Goal: Task Accomplishment & Management: Manage account settings

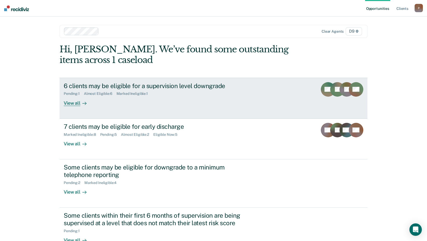
click at [181, 87] on div "6 clients may be eligible for a supervision level downgrade" at bounding box center [155, 86] width 182 height 8
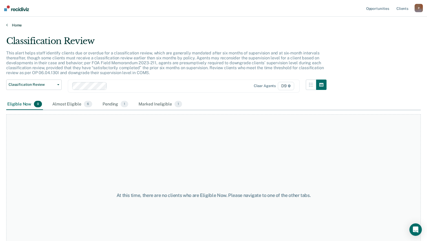
click at [17, 25] on link "Home" at bounding box center [213, 25] width 415 height 5
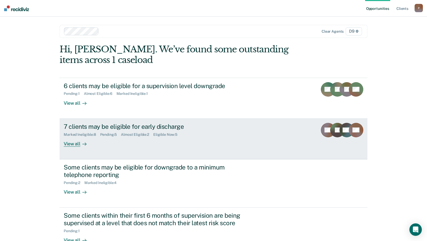
click at [186, 134] on div "Marked Ineligible : 8 Pending : 5 Almost Eligible : 2 Eligible Now : 5" at bounding box center [155, 133] width 182 height 6
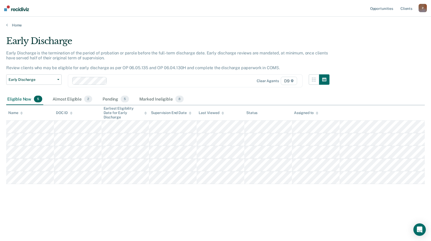
click at [386, 192] on div "Early Discharge Early Discharge is the termination of the period of probation o…" at bounding box center [215, 119] width 419 height 166
click at [18, 101] on div "Eligible Now 5" at bounding box center [24, 99] width 37 height 11
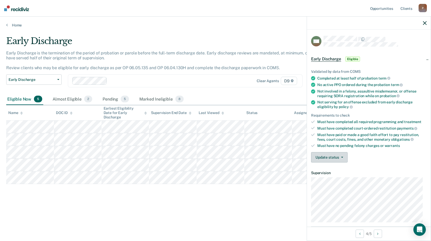
click at [337, 160] on button "Update status" at bounding box center [329, 157] width 37 height 10
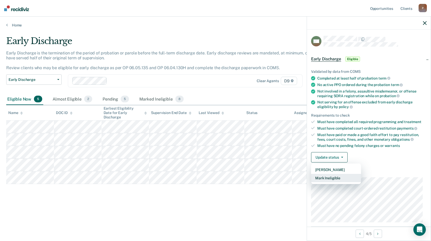
click at [341, 180] on button "Mark Ineligible" at bounding box center [336, 178] width 50 height 8
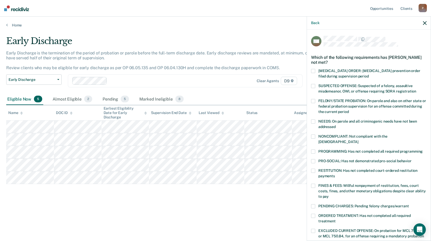
click at [313, 150] on span at bounding box center [313, 152] width 4 height 4
click at [423, 150] on input "PROGRAMMING: Has not completed all required programming" at bounding box center [423, 150] width 0 height 0
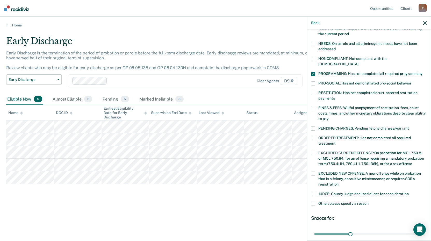
scroll to position [104, 0]
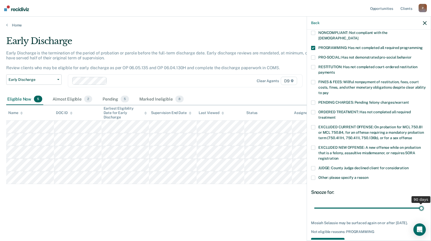
drag, startPoint x: 377, startPoint y: 204, endPoint x: 433, endPoint y: 210, distance: 56.3
type input "90"
click at [424, 210] on input "range" at bounding box center [368, 207] width 109 height 9
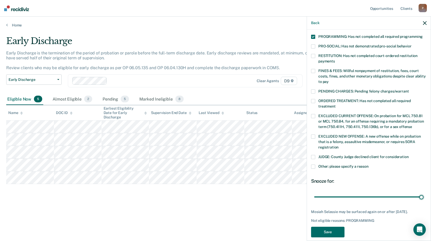
scroll to position [120, 0]
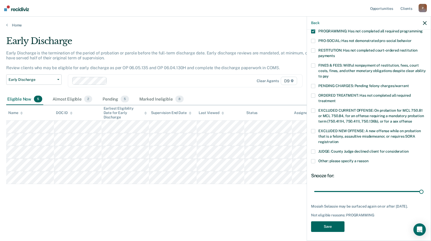
click at [340, 224] on button "Save" at bounding box center [327, 226] width 33 height 11
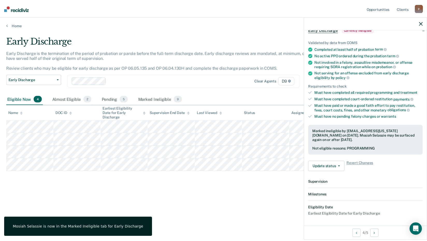
scroll to position [88, 0]
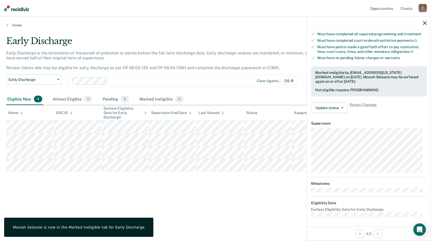
click at [217, 202] on div "Early Discharge Early Discharge is the termination of the period of probation o…" at bounding box center [215, 127] width 419 height 183
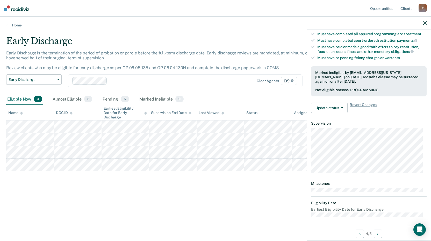
click at [16, 28] on main "Early Discharge Early Discharge is the termination of the period of probation o…" at bounding box center [215, 133] width 431 height 212
click at [13, 24] on link "Home" at bounding box center [215, 25] width 419 height 5
